Goal: Find specific page/section: Find specific page/section

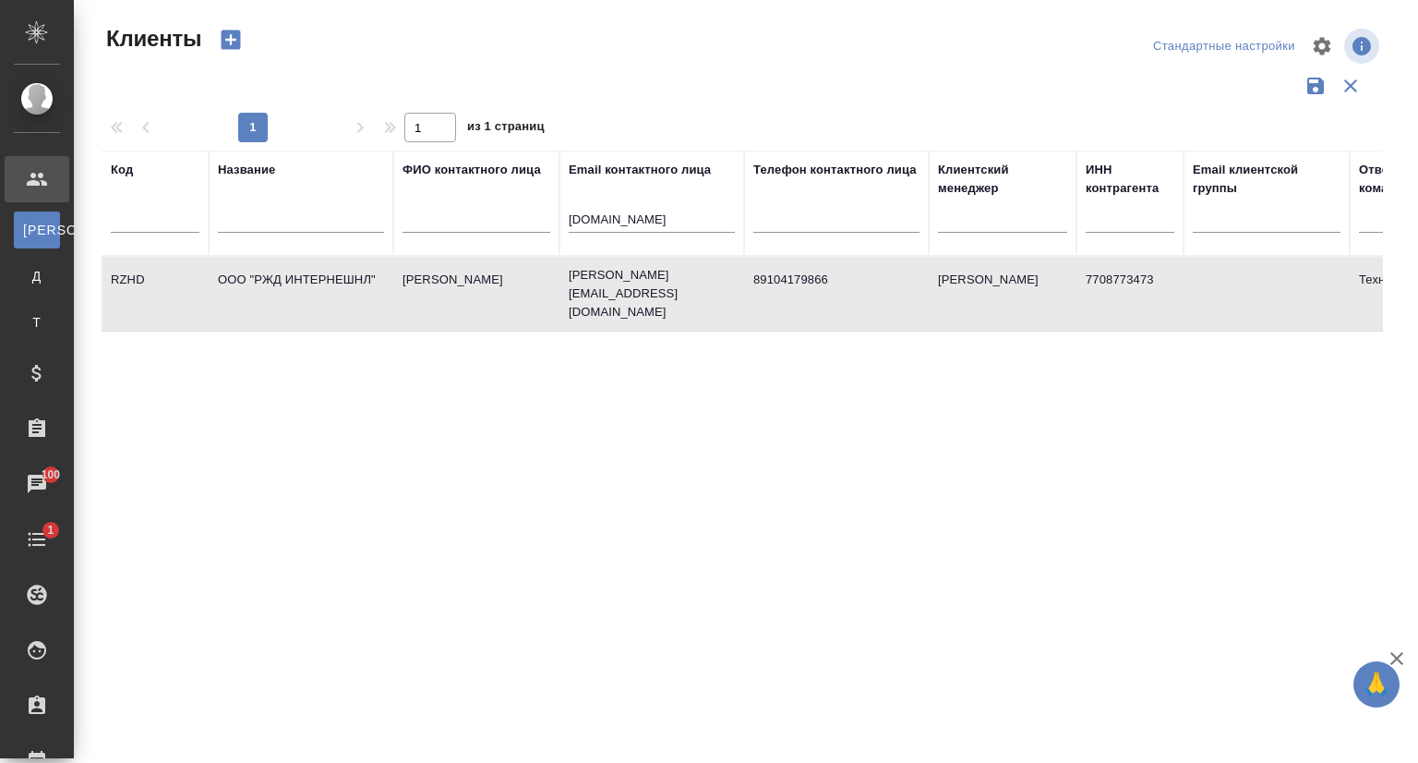
select select "RU"
drag, startPoint x: 639, startPoint y: 221, endPoint x: 517, endPoint y: 220, distance: 121.9
click at [517, 220] on tr "Код Название ФИО контактного лица Email контактного лица rzdint.ru Телефон конт…" at bounding box center [800, 202] width 1396 height 105
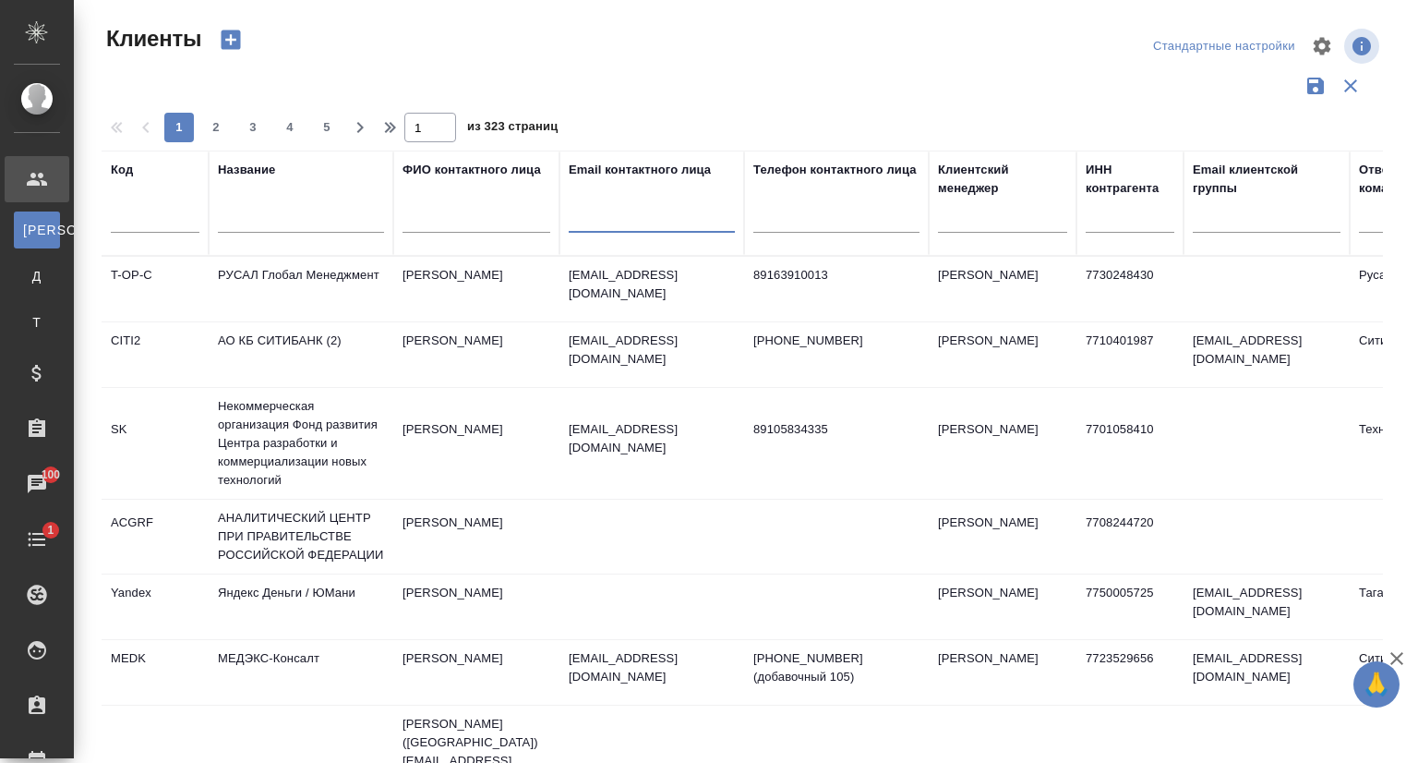
click at [327, 224] on input "text" at bounding box center [301, 221] width 166 height 23
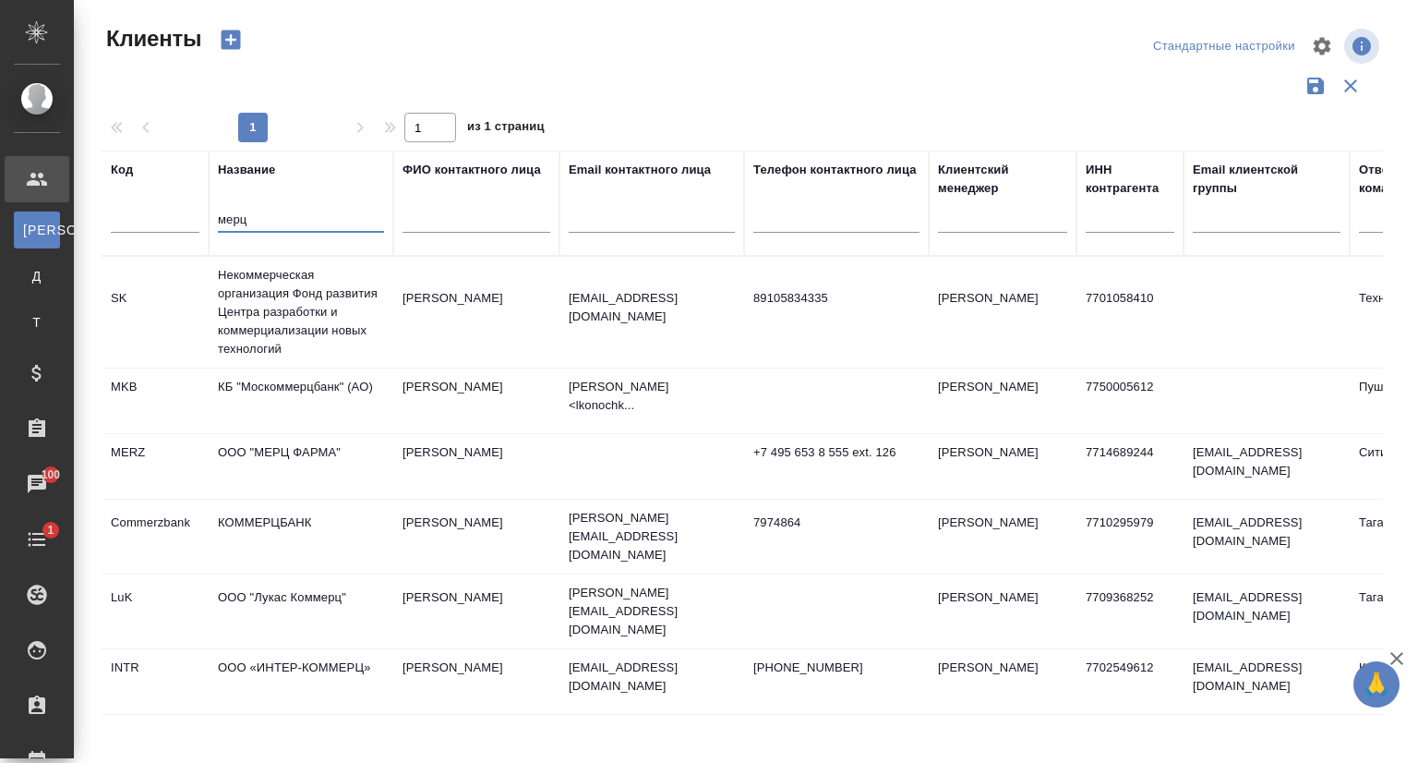
type input "мерц"
click at [316, 445] on td "ООО "МЕРЦ ФАРМА"" at bounding box center [301, 466] width 185 height 65
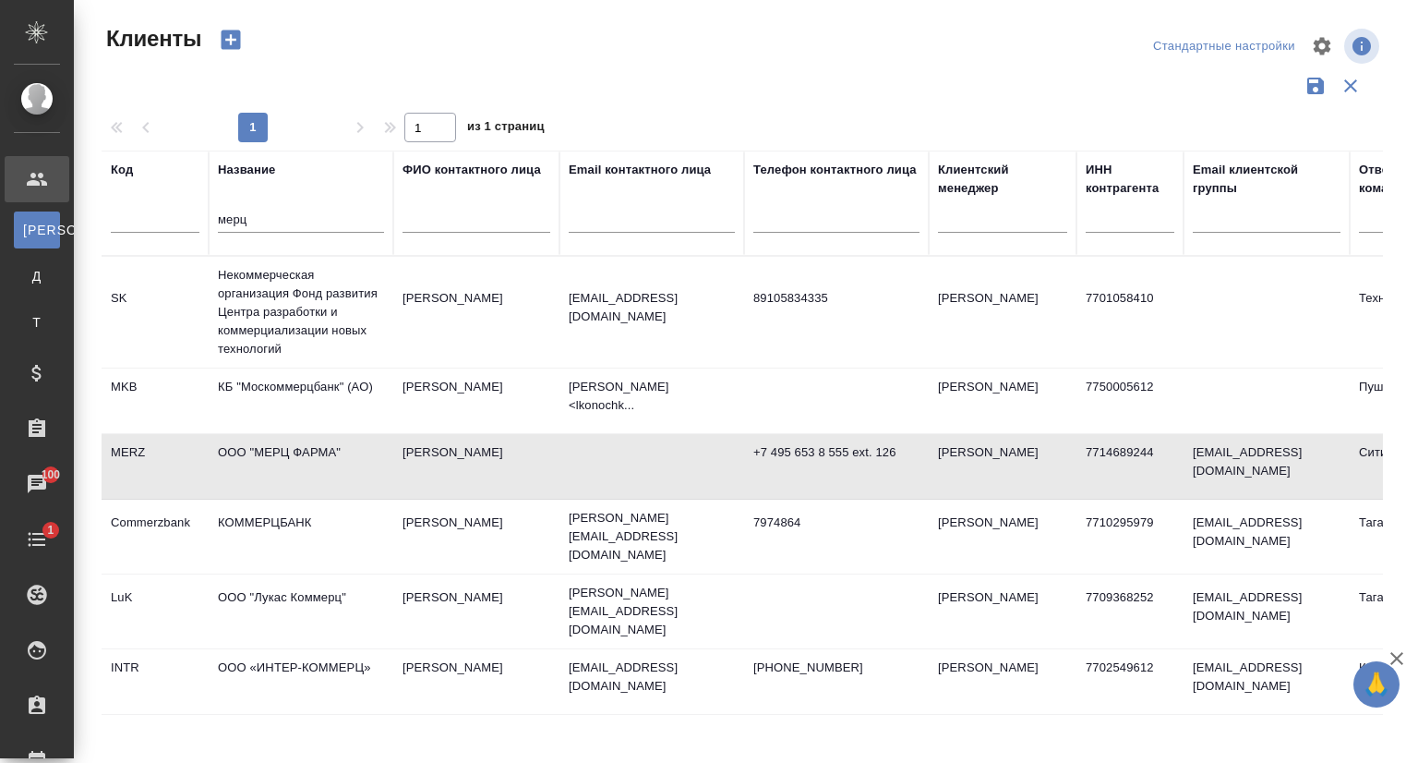
click at [315, 448] on td "ООО "МЕРЦ ФАРМА"" at bounding box center [301, 466] width 185 height 65
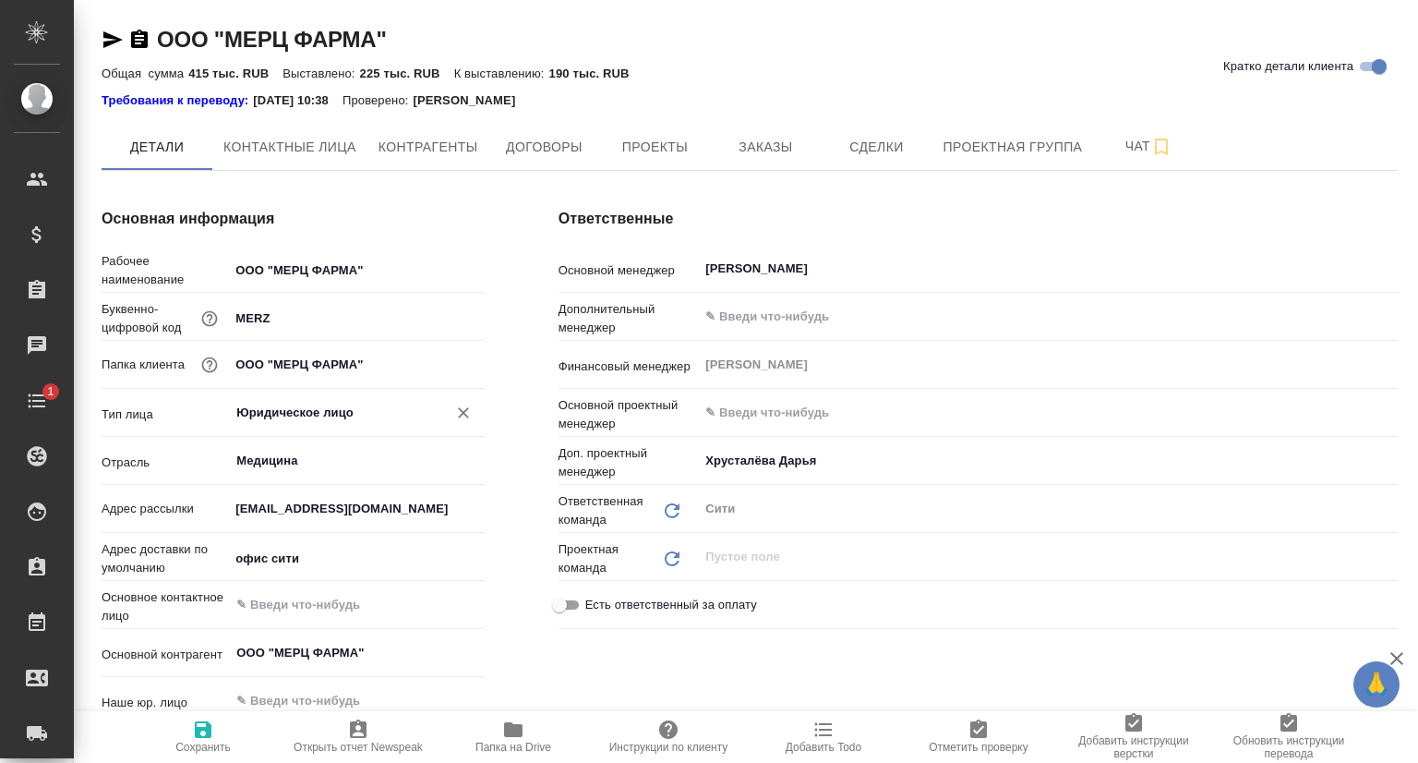
type textarea "x"
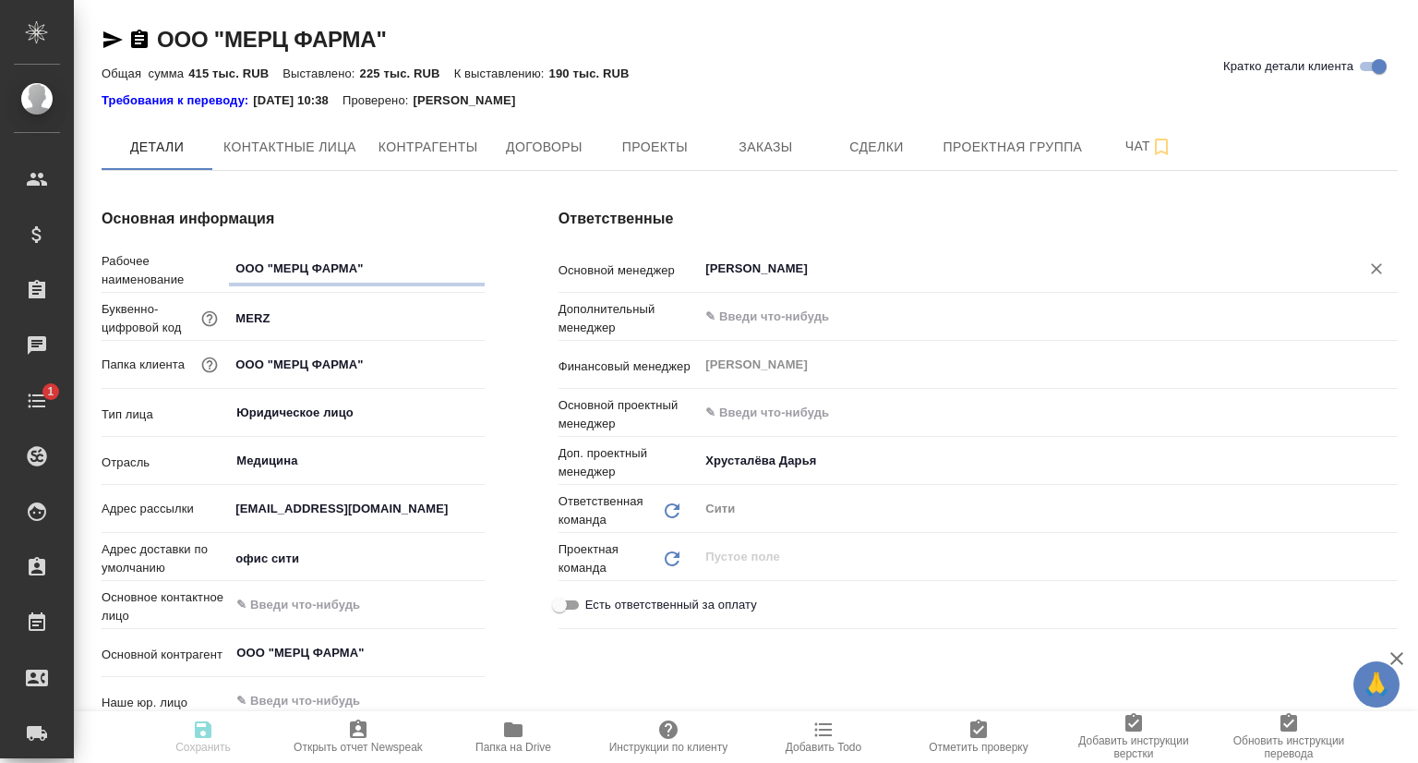
type textarea "x"
click at [801, 150] on span "Заказы" at bounding box center [765, 147] width 89 height 23
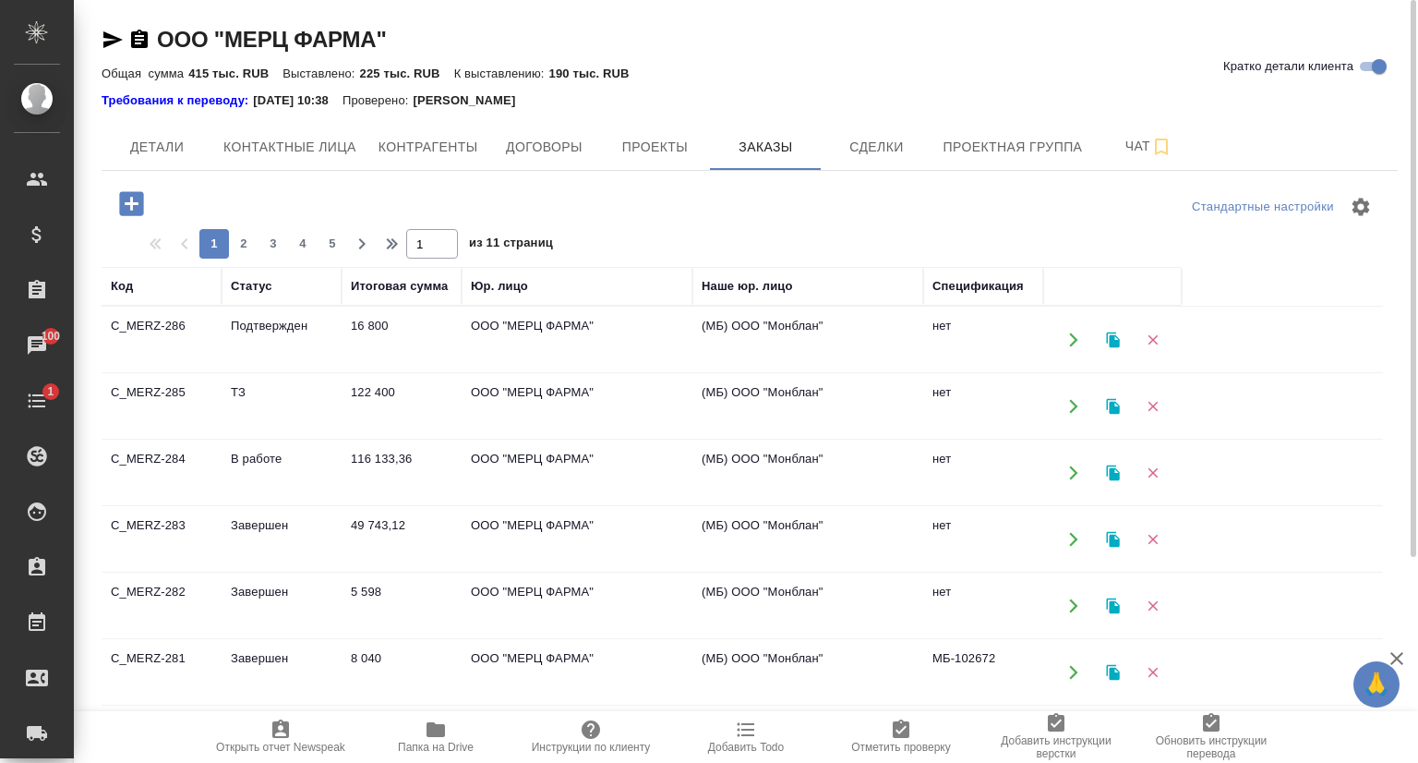
click at [278, 331] on td "Подтвержден" at bounding box center [282, 339] width 120 height 65
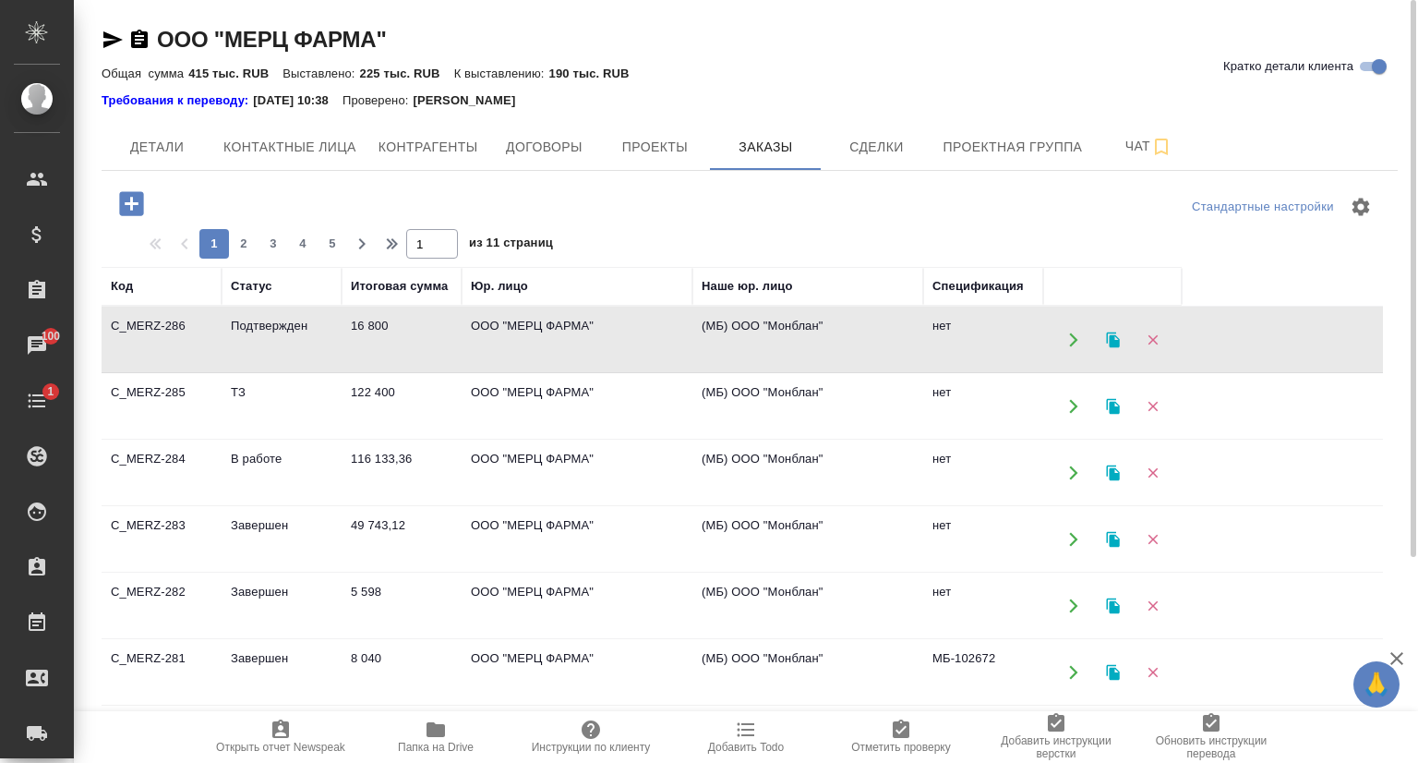
click at [278, 331] on td "Подтвержден" at bounding box center [282, 339] width 120 height 65
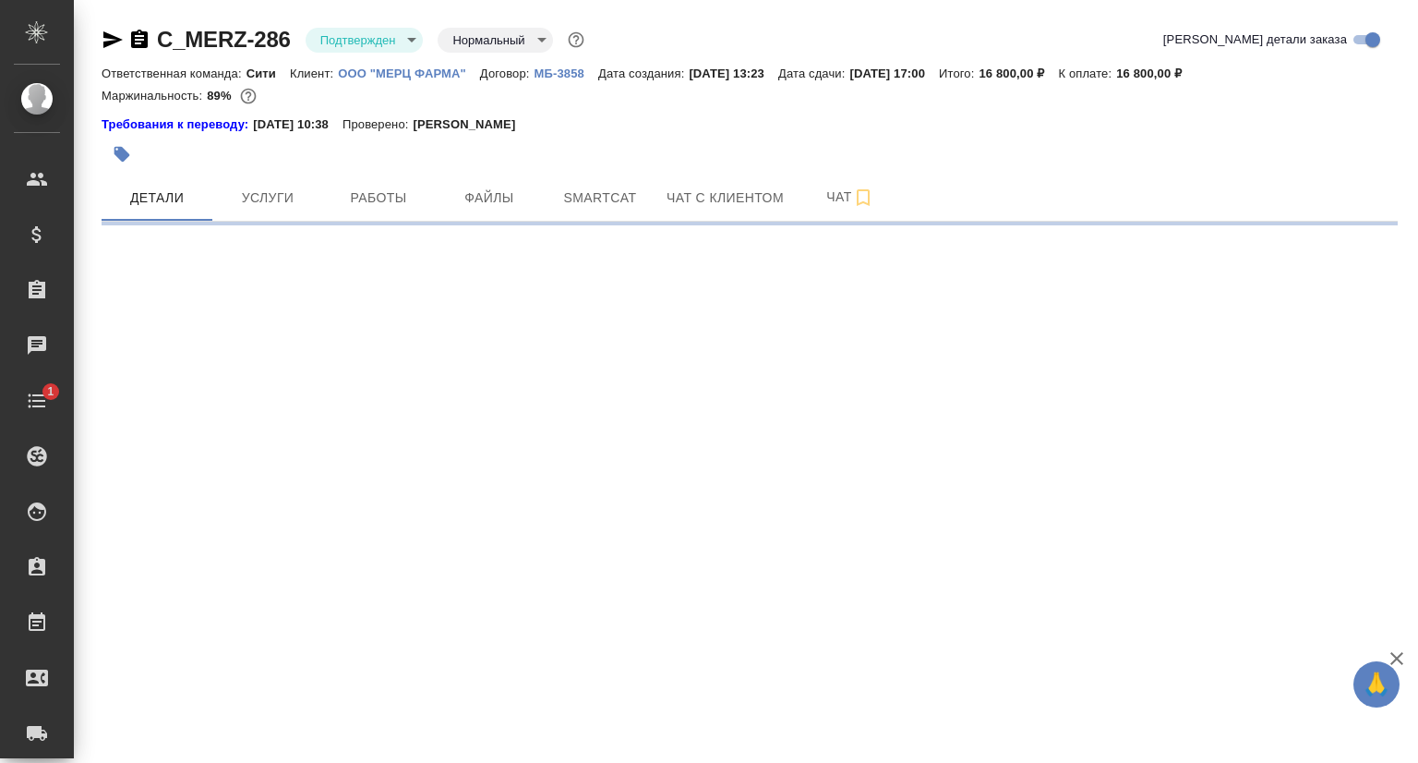
select select "RU"
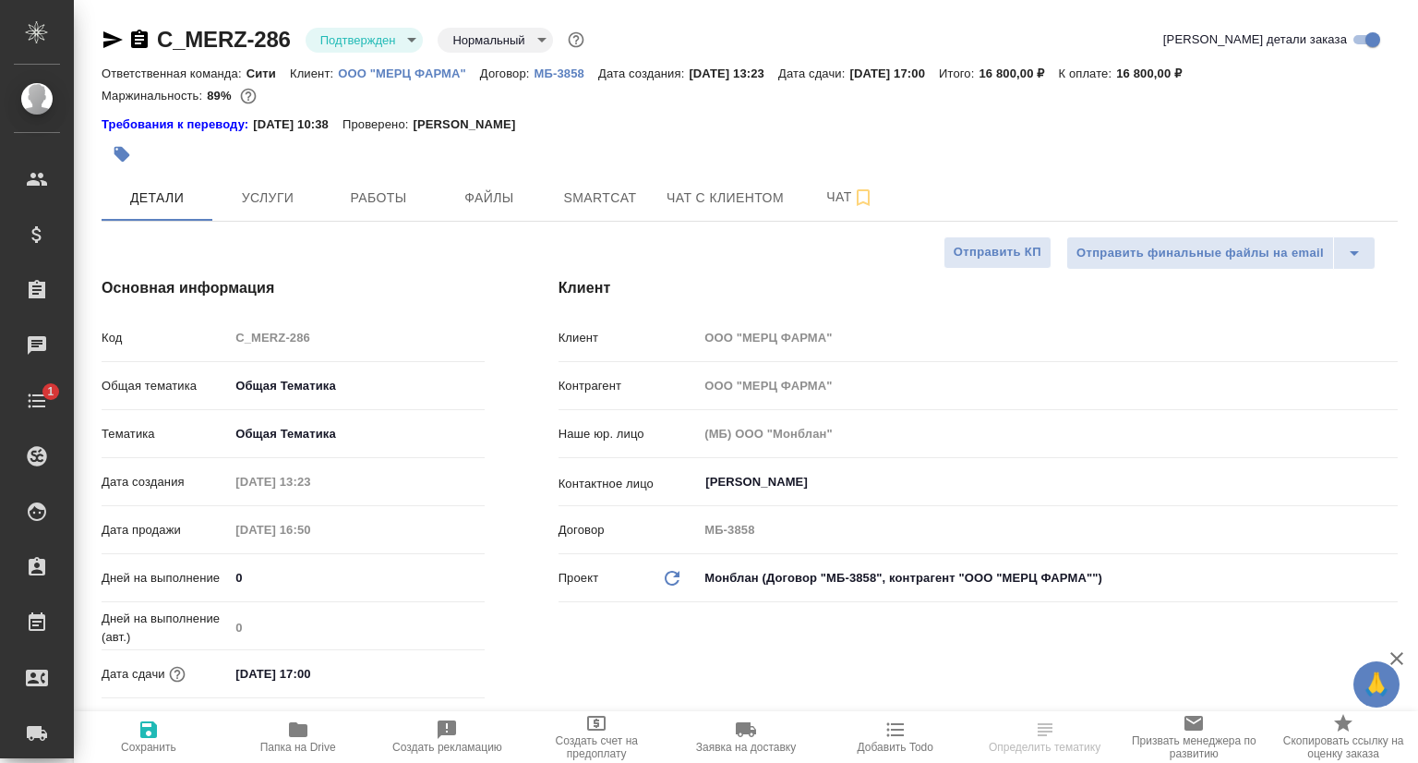
type textarea "x"
